Goal: Task Accomplishment & Management: Complete application form

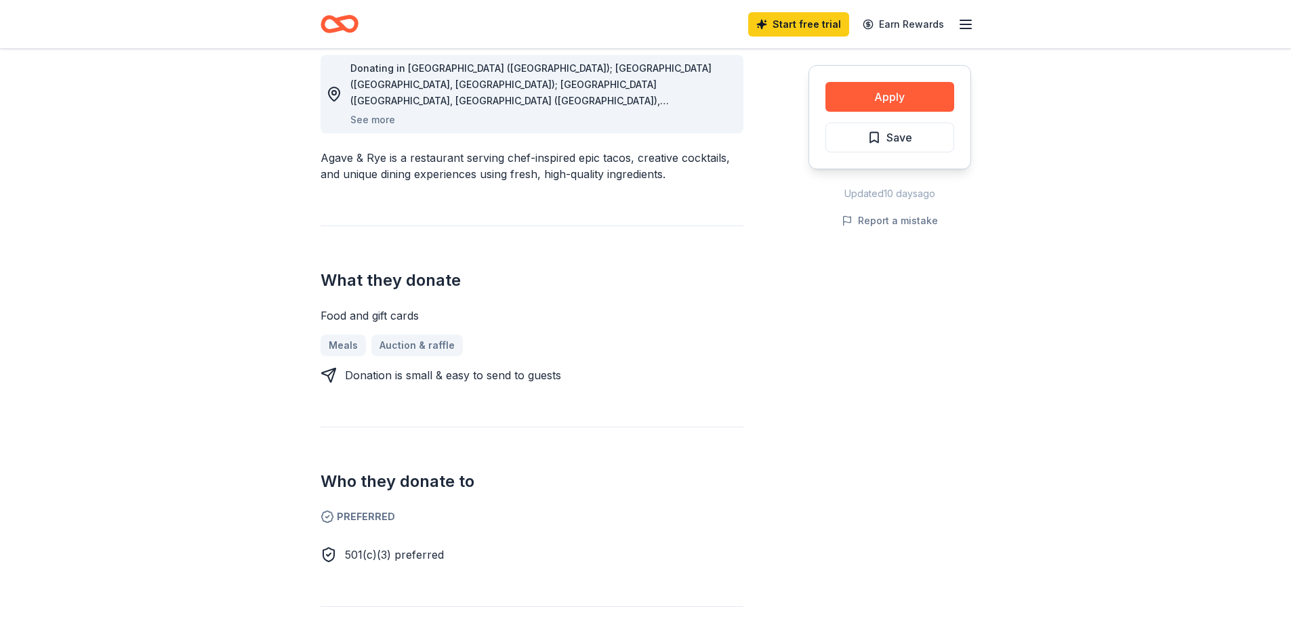
scroll to position [406, 0]
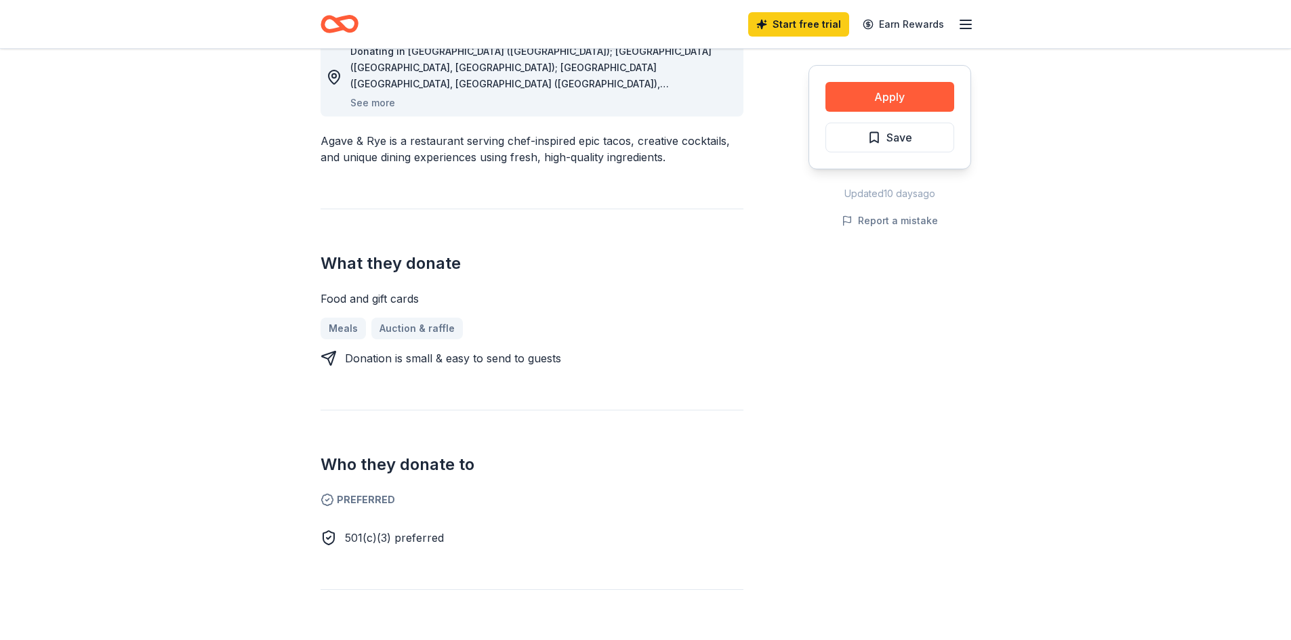
click at [416, 327] on div "Meals Auction & raffle" at bounding box center [531, 329] width 423 height 22
click at [922, 96] on button "Apply" at bounding box center [889, 97] width 129 height 30
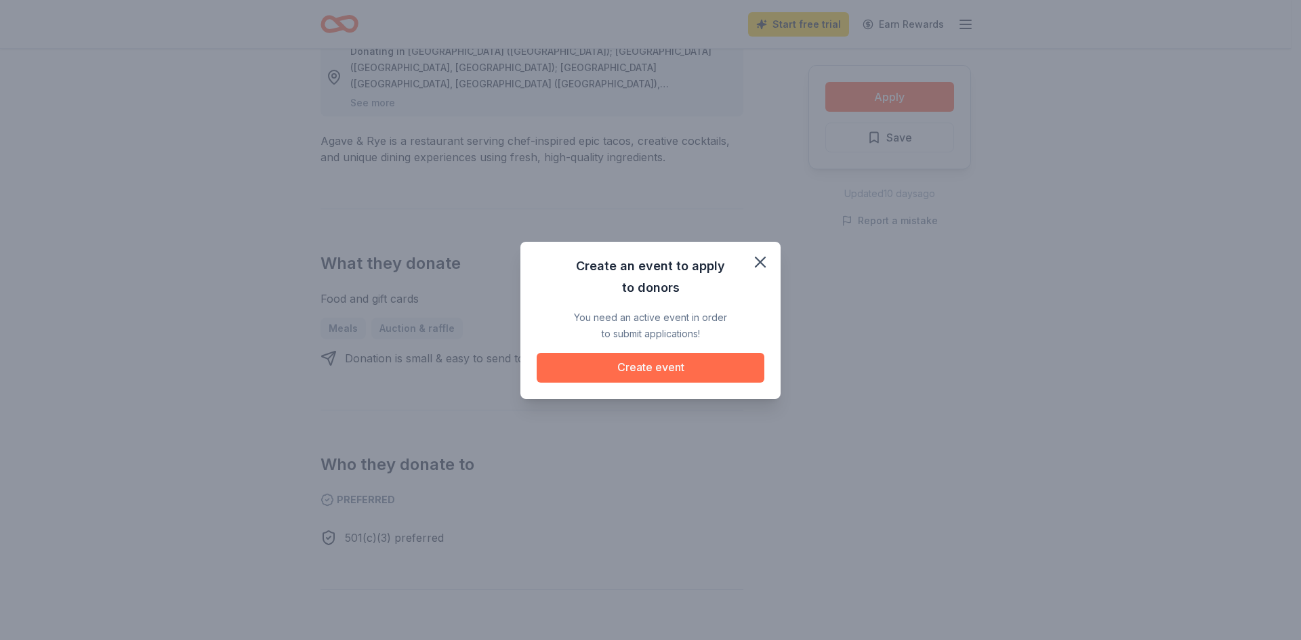
click at [698, 362] on button "Create event" at bounding box center [651, 368] width 228 height 30
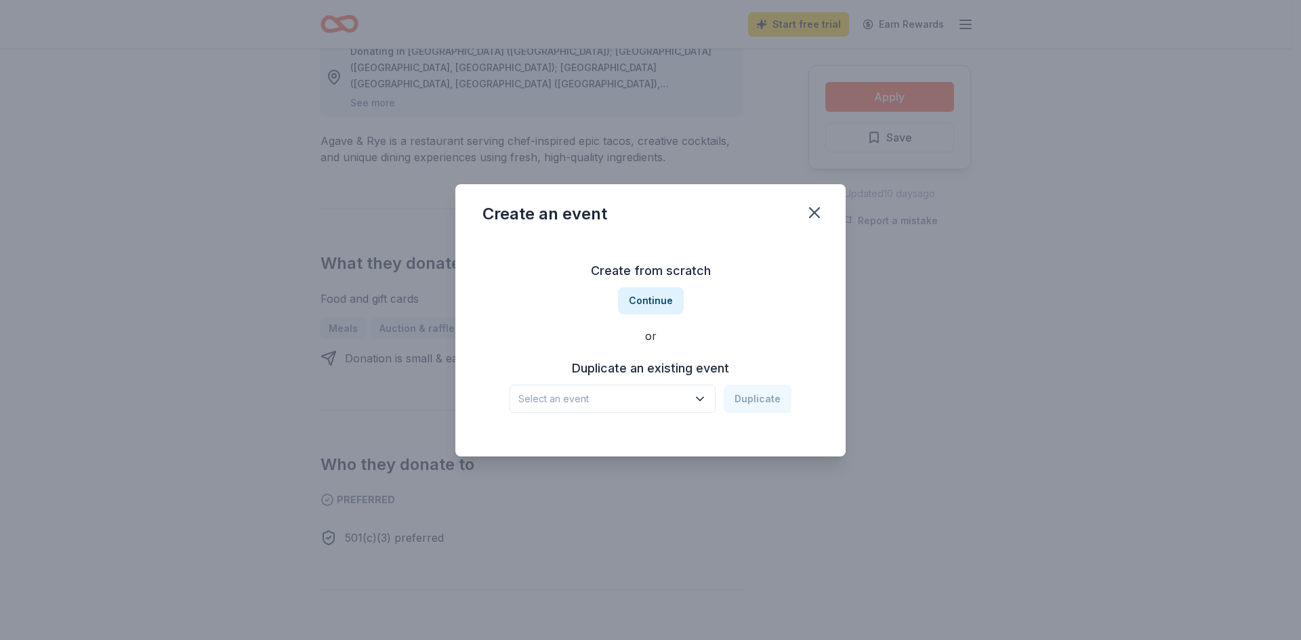
click at [652, 396] on span "Select an event" at bounding box center [602, 399] width 169 height 16
click at [722, 291] on div "Create from scratch Continue or Duplicate an existing event Select an event Dup…" at bounding box center [650, 336] width 336 height 196
click at [650, 295] on button "Continue" at bounding box center [651, 300] width 66 height 27
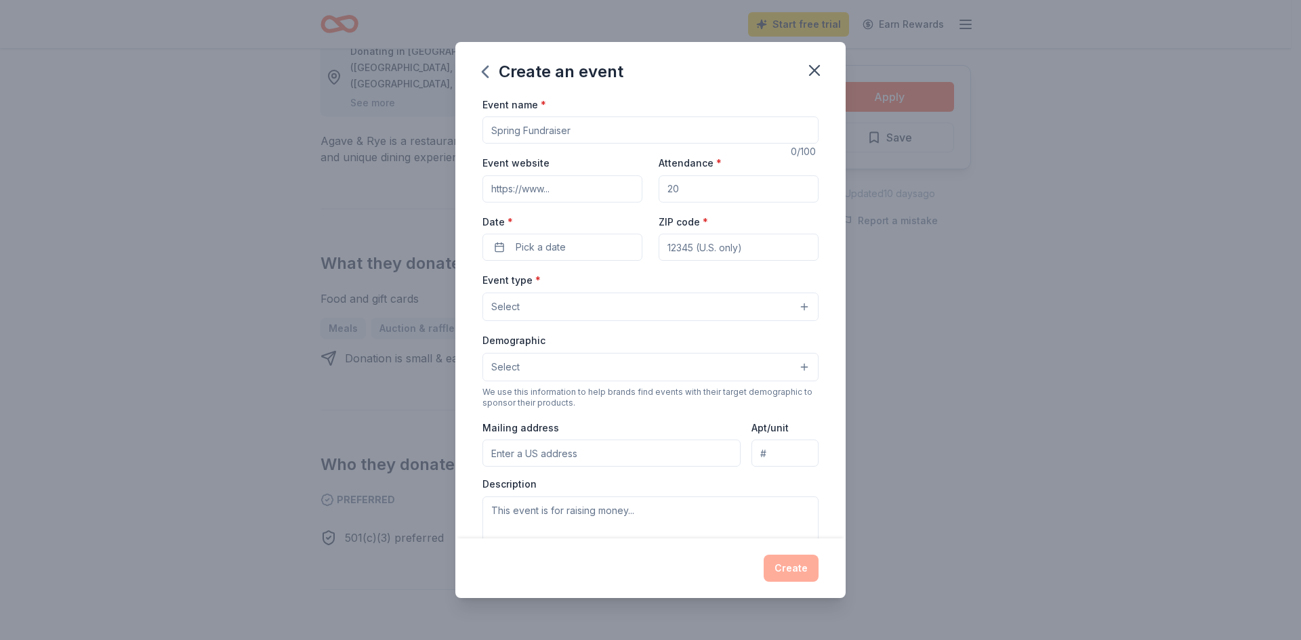
drag, startPoint x: 522, startPoint y: 130, endPoint x: 455, endPoint y: 129, distance: 67.1
click at [455, 129] on div "Create an event Event name * 0 /100 Event website Attendance * Date * Pick a da…" at bounding box center [650, 320] width 1301 height 640
drag, startPoint x: 580, startPoint y: 129, endPoint x: 499, endPoint y: 129, distance: 81.3
click at [499, 129] on input "Event name *" at bounding box center [650, 130] width 336 height 27
click at [592, 127] on input "Event name *" at bounding box center [650, 130] width 336 height 27
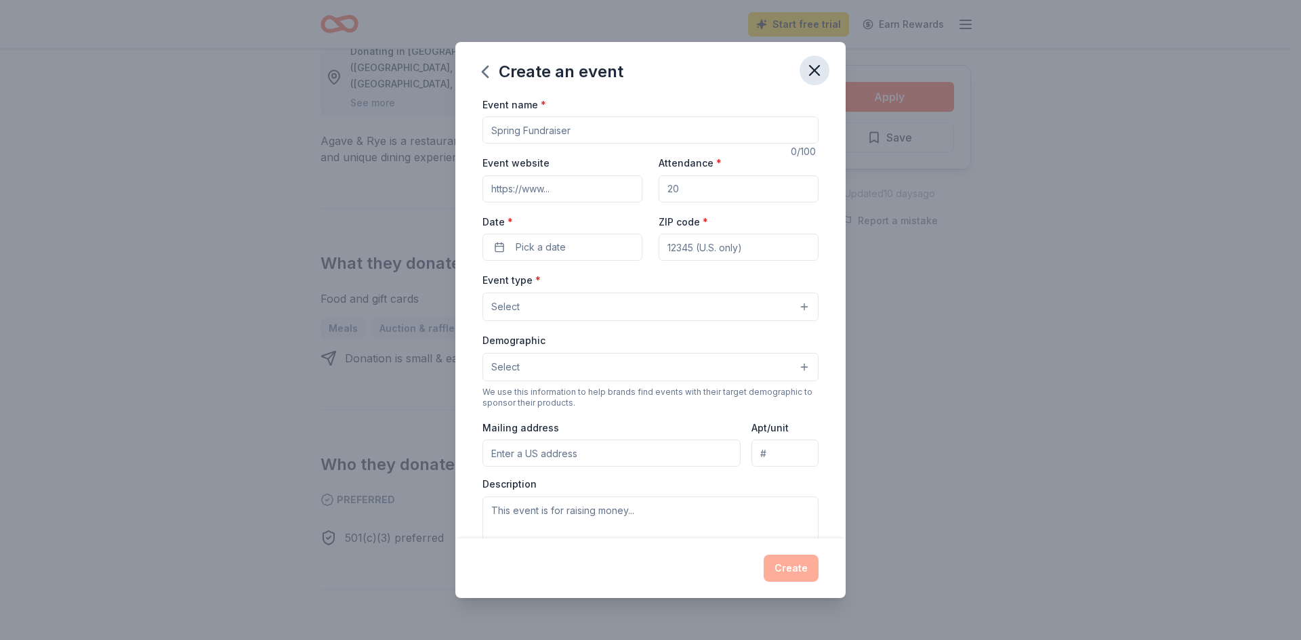
click at [819, 63] on icon "button" at bounding box center [814, 70] width 19 height 19
